Goal: Navigation & Orientation: Find specific page/section

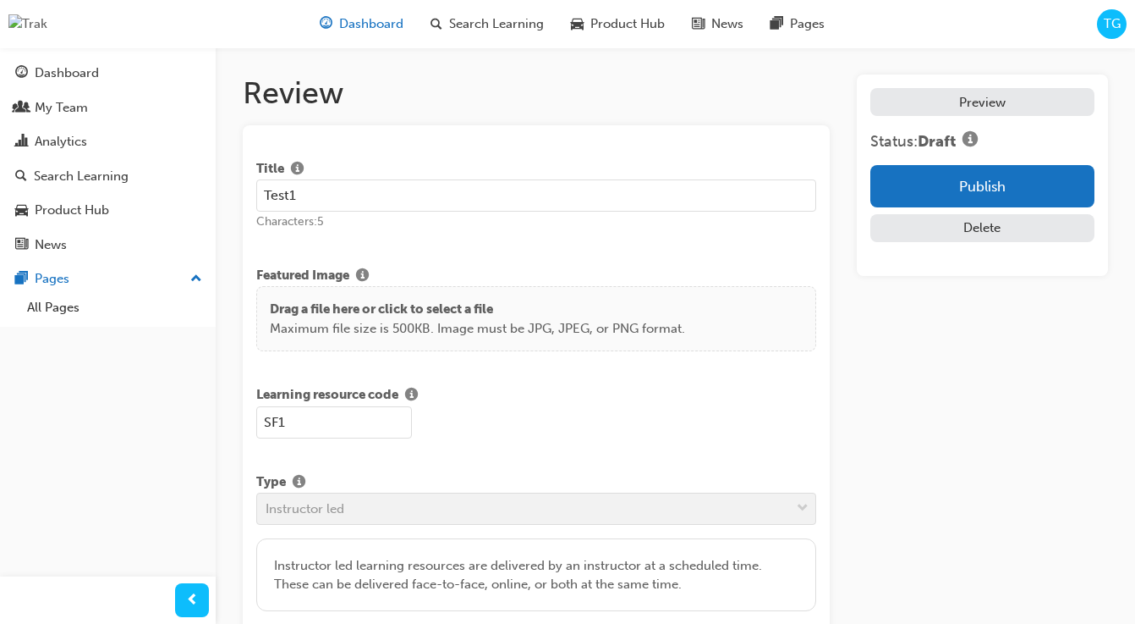
click at [354, 18] on span "Dashboard" at bounding box center [371, 23] width 64 height 19
